Goal: Task Accomplishment & Management: Complete application form

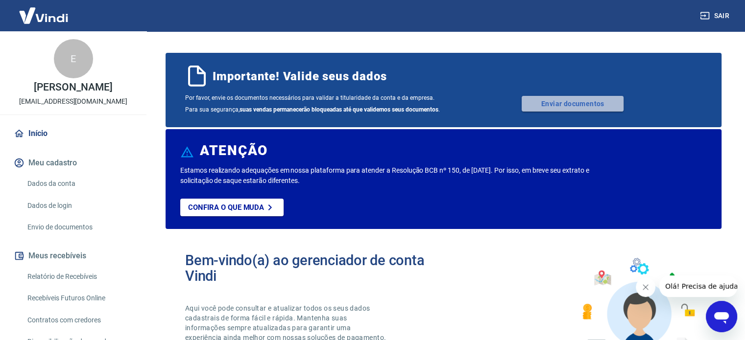
click at [555, 104] on link "Enviar documentos" at bounding box center [573, 104] width 102 height 16
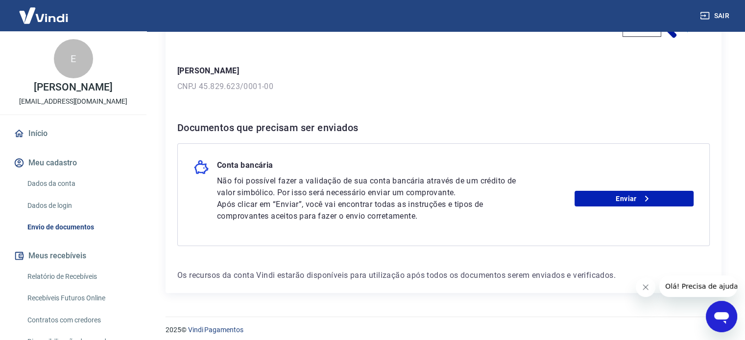
scroll to position [124, 0]
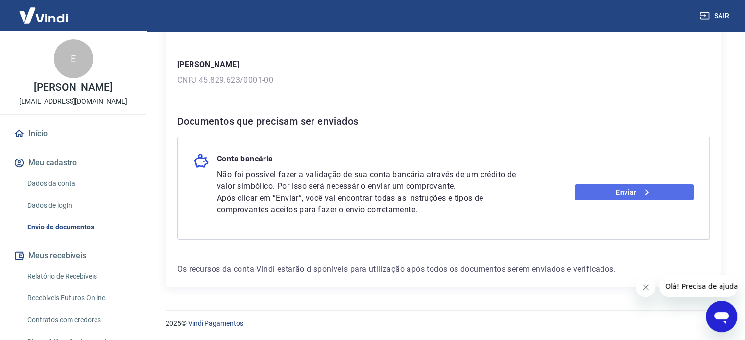
click at [601, 190] on link "Enviar" at bounding box center [633, 193] width 119 height 16
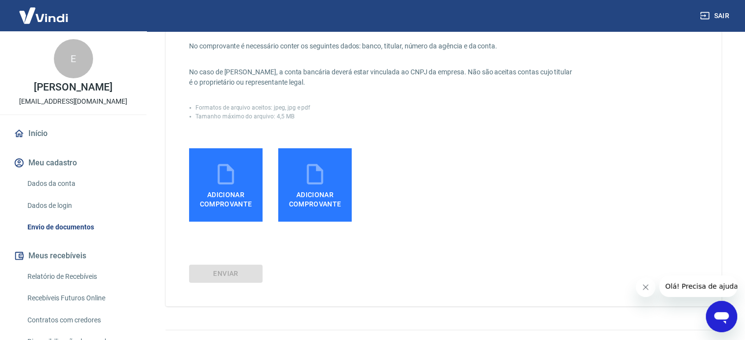
scroll to position [196, 0]
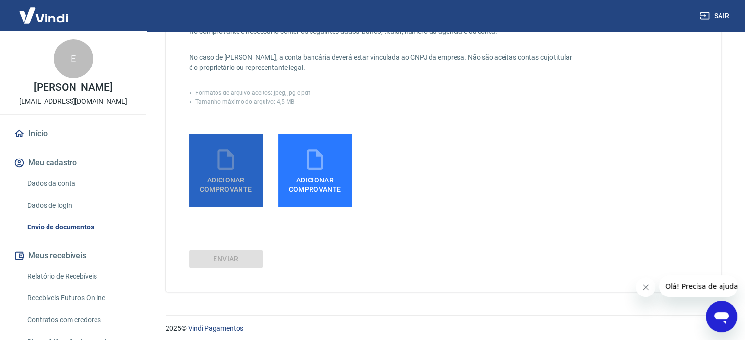
click at [229, 154] on icon at bounding box center [225, 159] width 16 height 21
click at [0, 0] on input "Adicionar comprovante" at bounding box center [0, 0] width 0 height 0
click at [241, 175] on span "Adicionar comprovante" at bounding box center [226, 183] width 66 height 22
click at [0, 0] on input "Adicionar comprovante" at bounding box center [0, 0] width 0 height 0
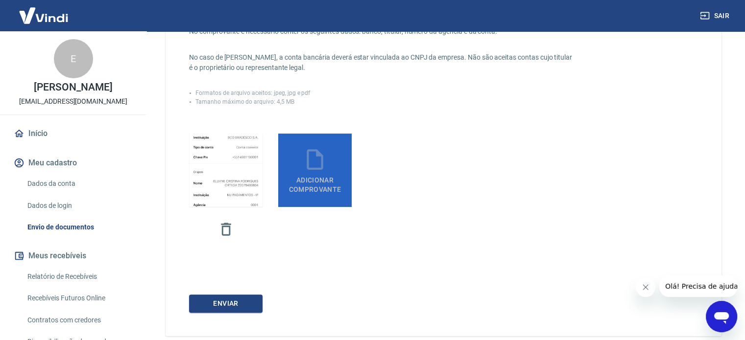
click at [329, 176] on span "Adicionar comprovante" at bounding box center [315, 183] width 66 height 22
click at [0, 0] on input "Adicionar comprovante" at bounding box center [0, 0] width 0 height 0
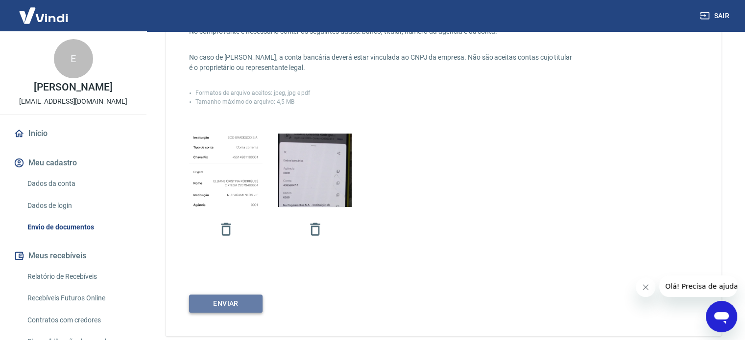
click at [223, 301] on button "ENVIAR" at bounding box center [225, 304] width 73 height 18
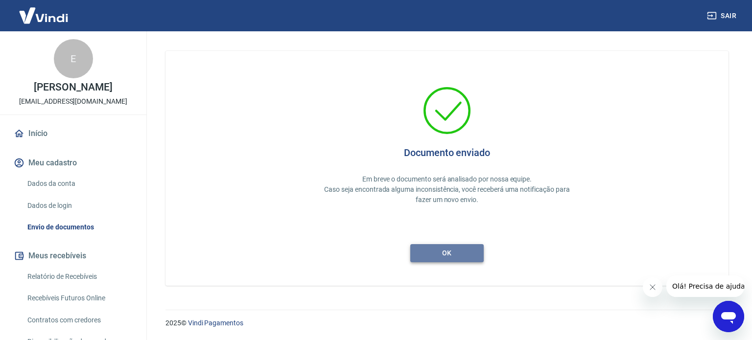
click at [460, 256] on button "ok" at bounding box center [446, 253] width 73 height 18
